Goal: Obtain resource: Download file/media

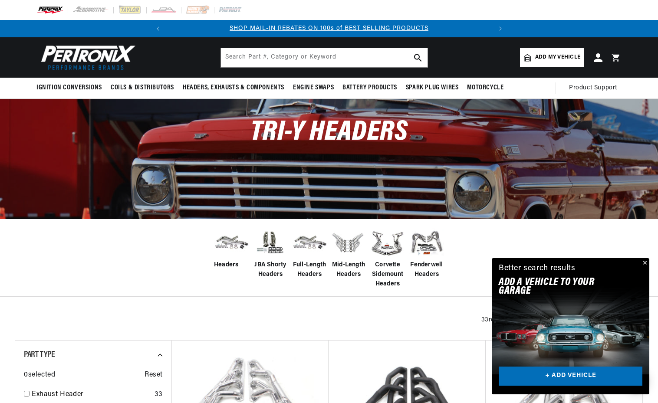
click at [643, 263] on button "Close" at bounding box center [643, 263] width 10 height 10
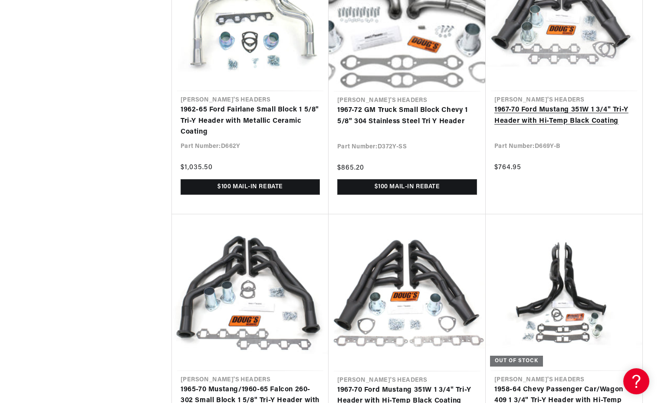
scroll to position [2087, 0]
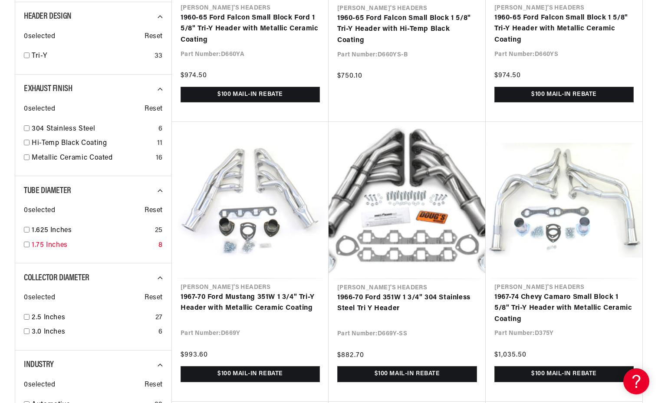
scroll to position [0, 324]
click at [25, 242] on input "checkbox" at bounding box center [27, 245] width 6 height 6
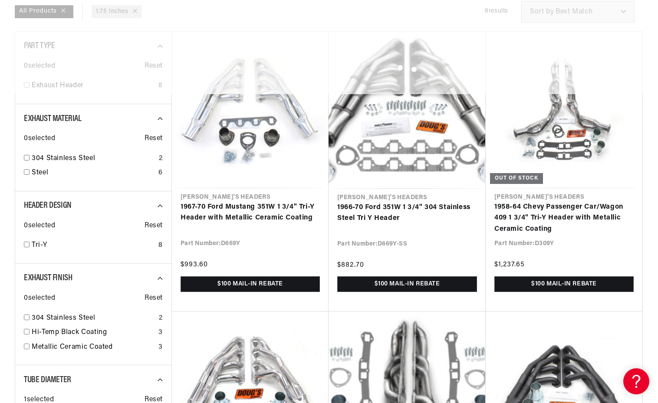
scroll to position [498, 0]
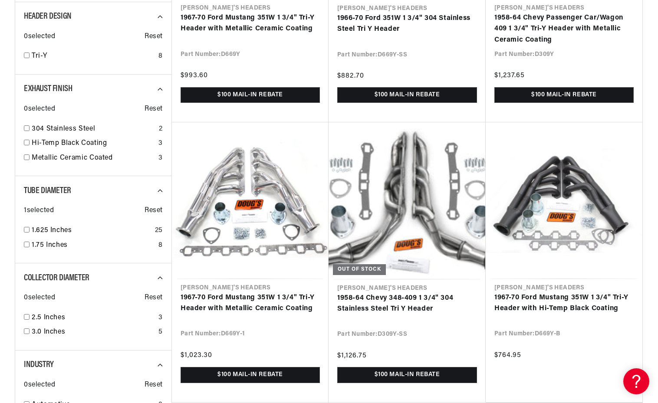
checkbox input "false"
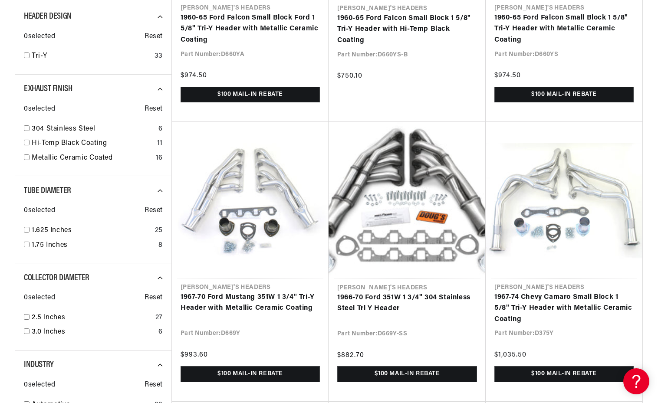
scroll to position [0, 324]
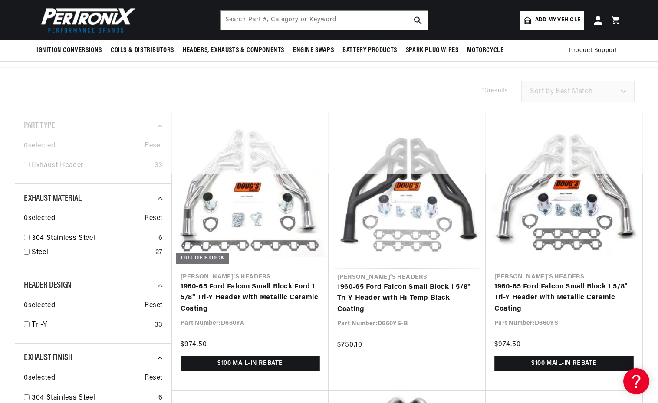
scroll to position [241, 0]
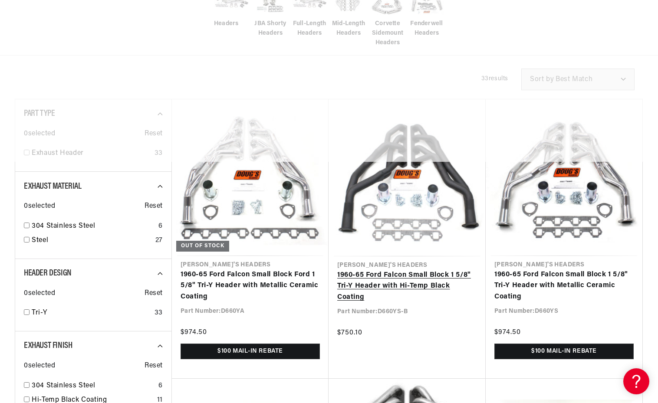
click at [477, 270] on link "1960-65 Ford Falcon Small Block 1 5/8" Tri-Y Header with Hi-Temp Black Coating" at bounding box center [407, 286] width 140 height 33
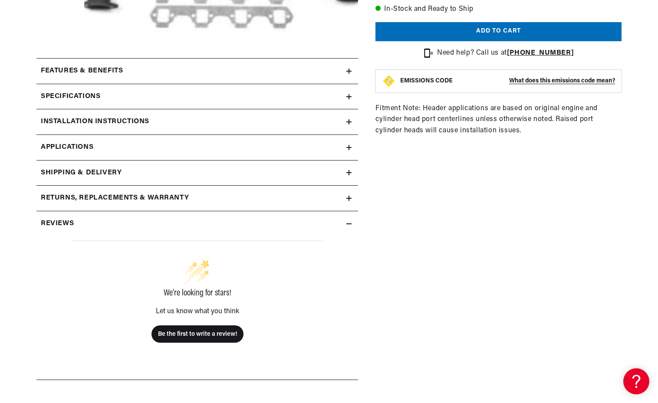
scroll to position [368, 0]
click at [349, 96] on icon at bounding box center [348, 96] width 5 height 0
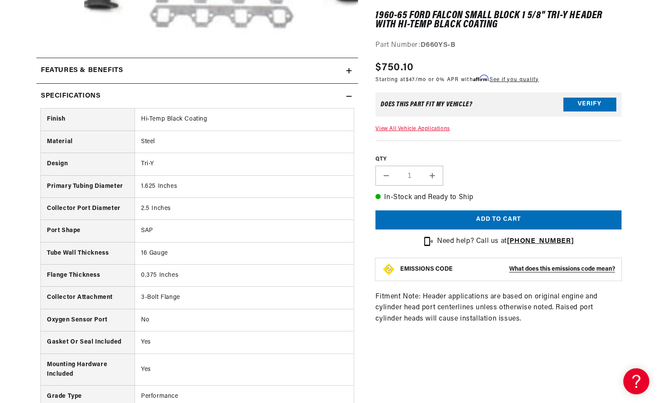
scroll to position [0, 324]
click at [348, 69] on icon at bounding box center [348, 70] width 5 height 5
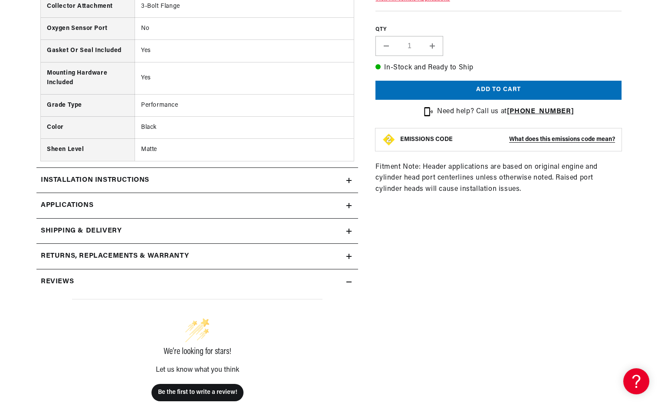
click at [349, 178] on icon at bounding box center [349, 180] width 0 height 5
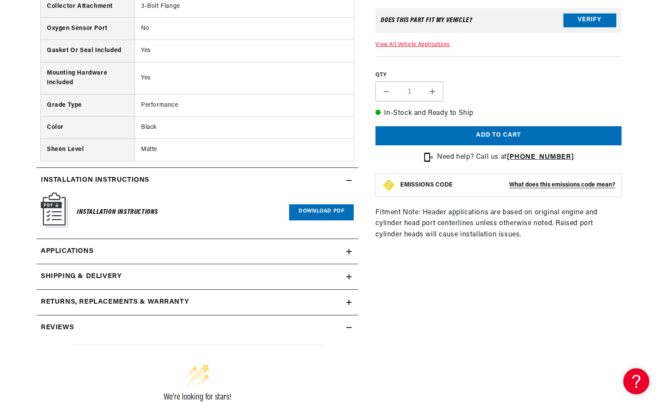
click at [307, 204] on link "Download PDF" at bounding box center [321, 212] width 65 height 16
